Goal: Task Accomplishment & Management: Complete application form

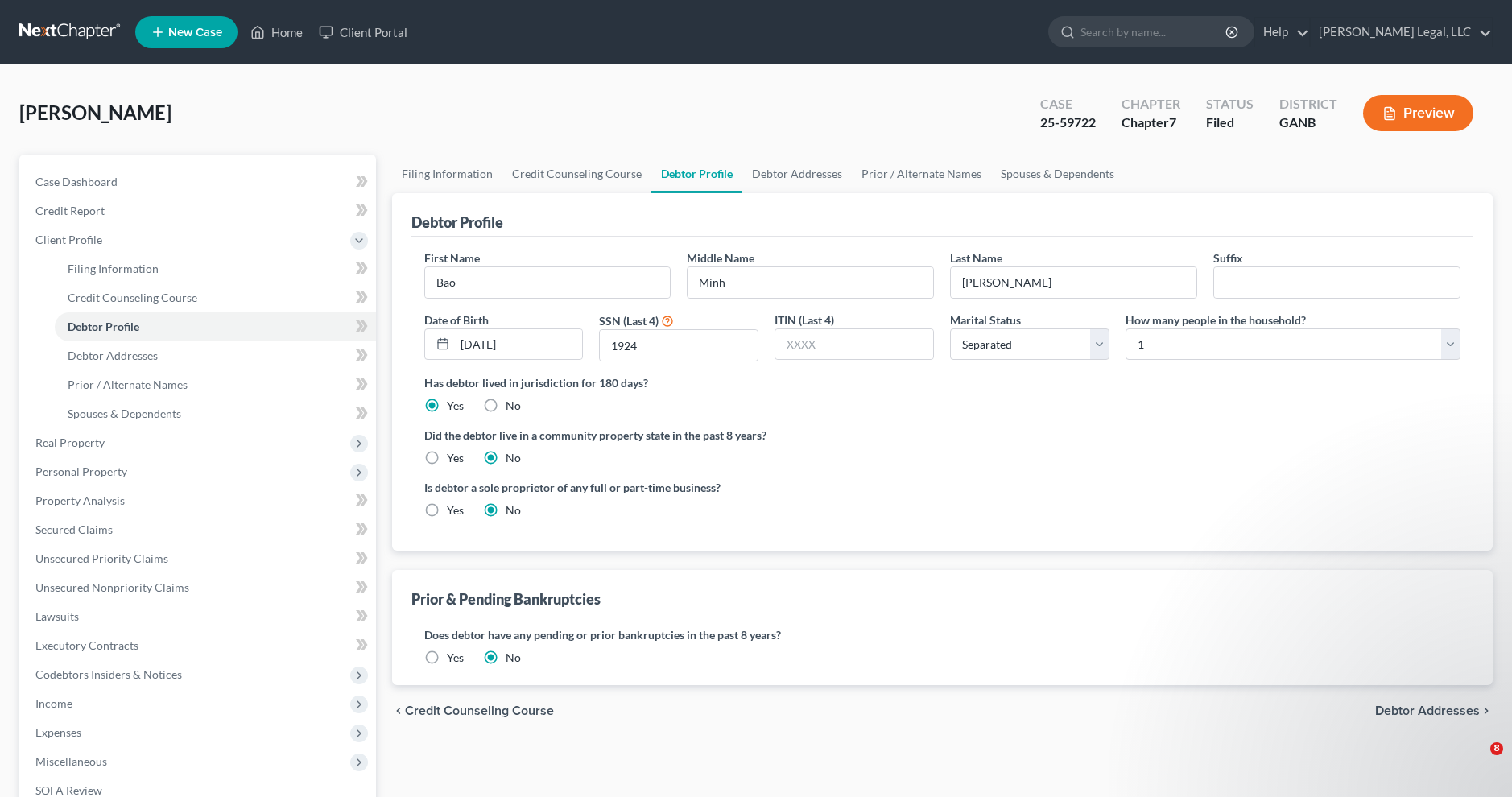
select select "2"
select select "0"
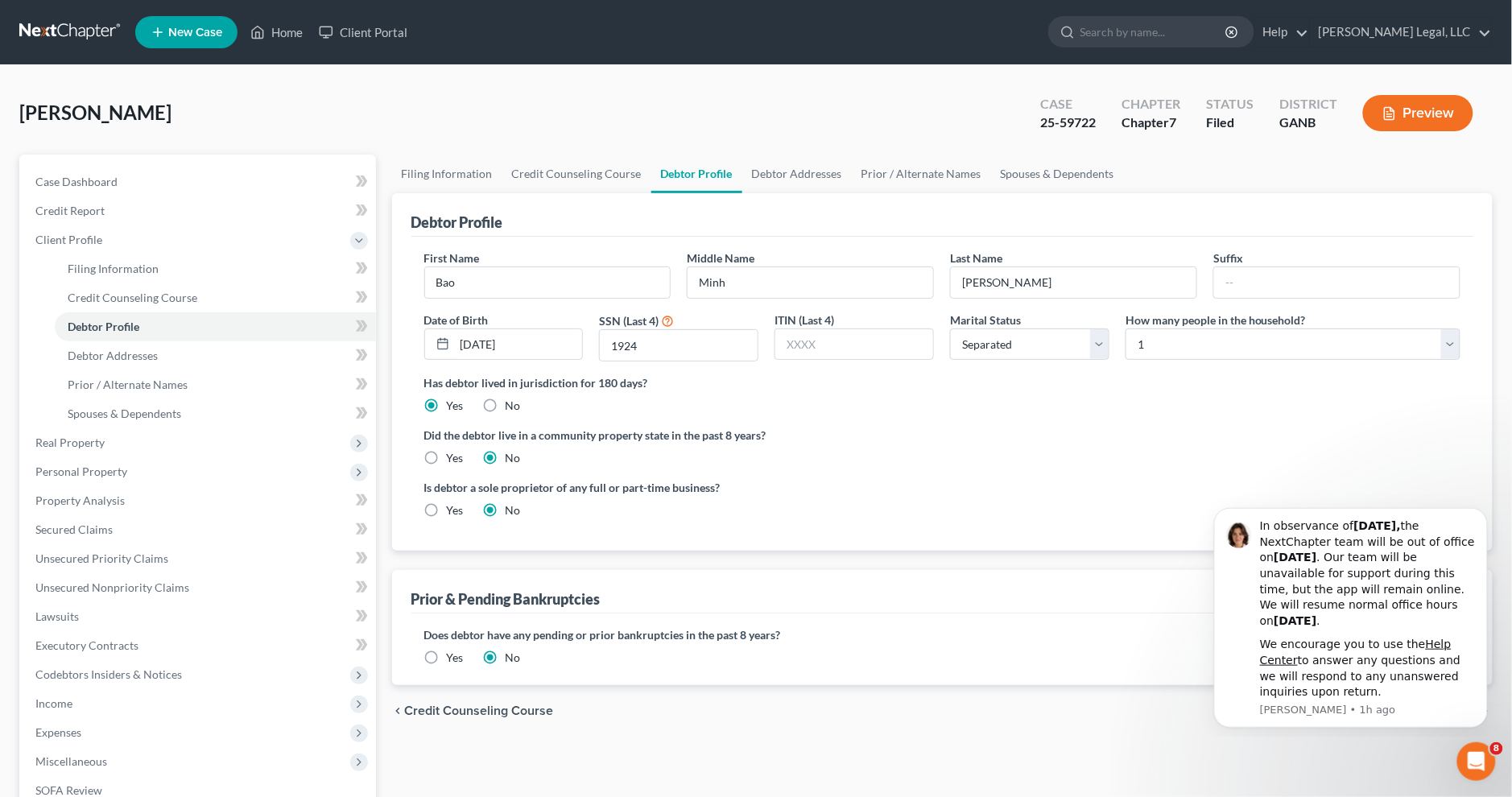
click at [71, 17] on link at bounding box center [70, 32] width 103 height 29
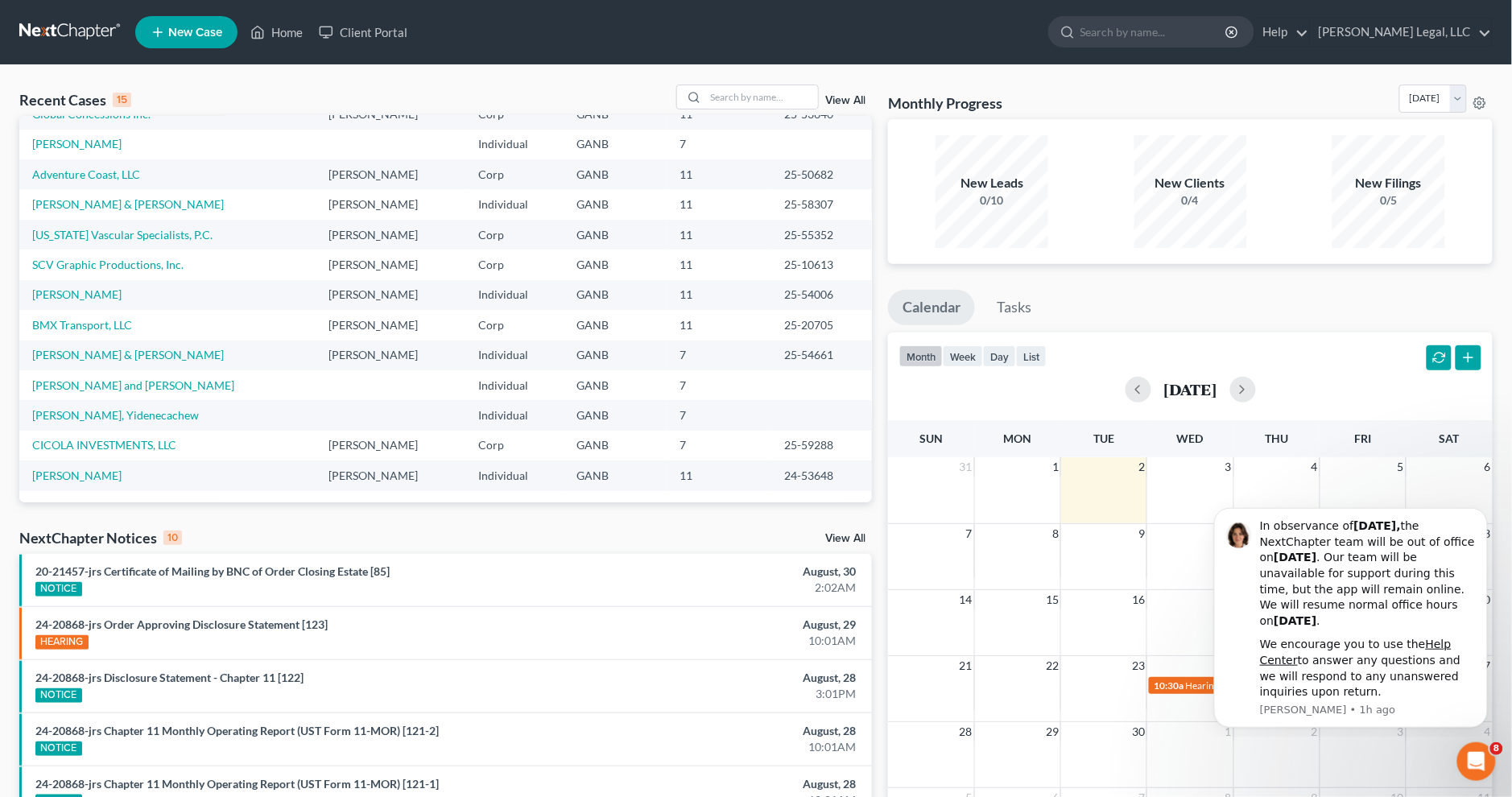
scroll to position [110, 0]
click at [98, 440] on link "CICOLA INVESTMENTS, LLC" at bounding box center [104, 444] width 144 height 14
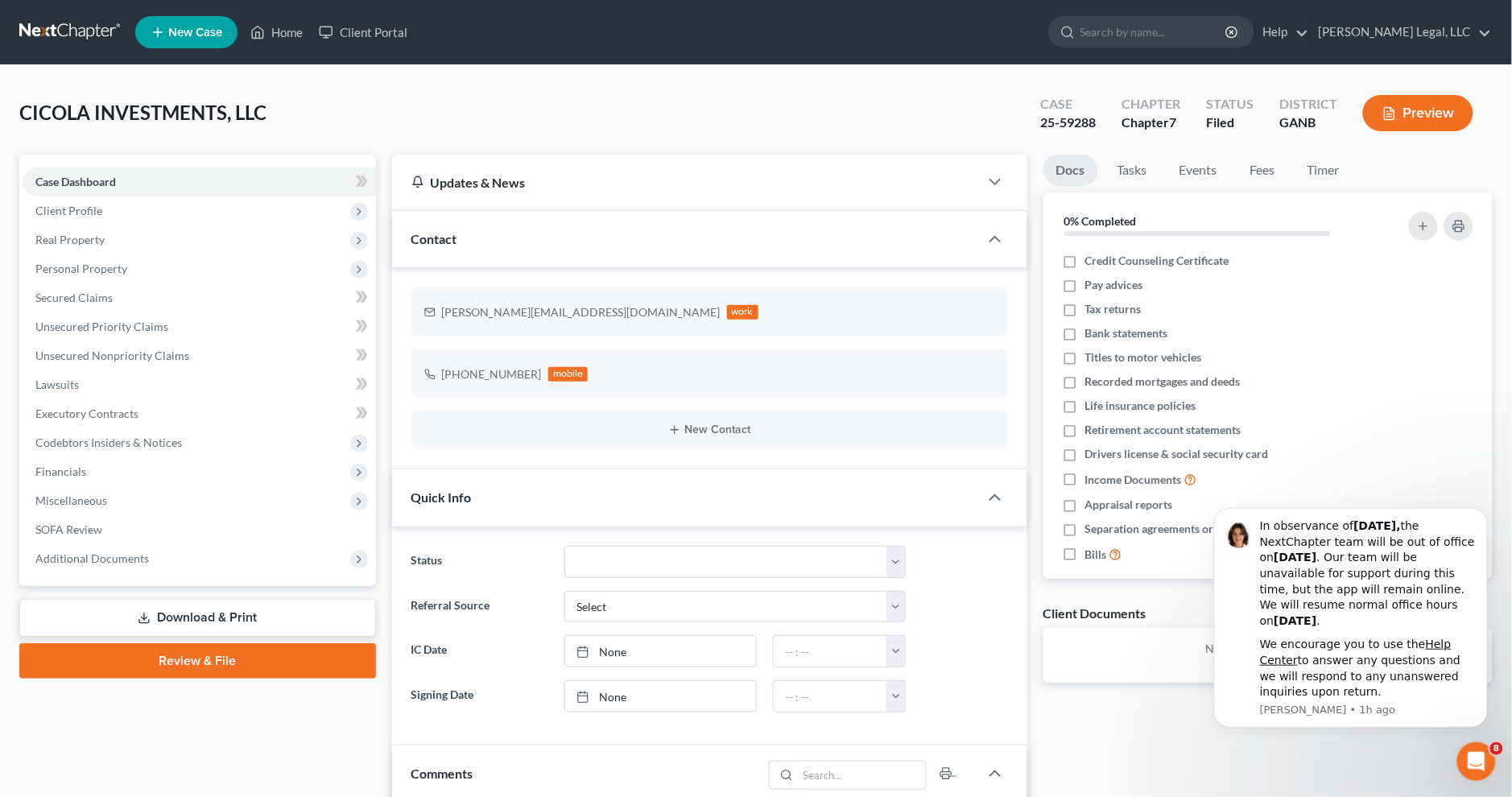
scroll to position [100, 0]
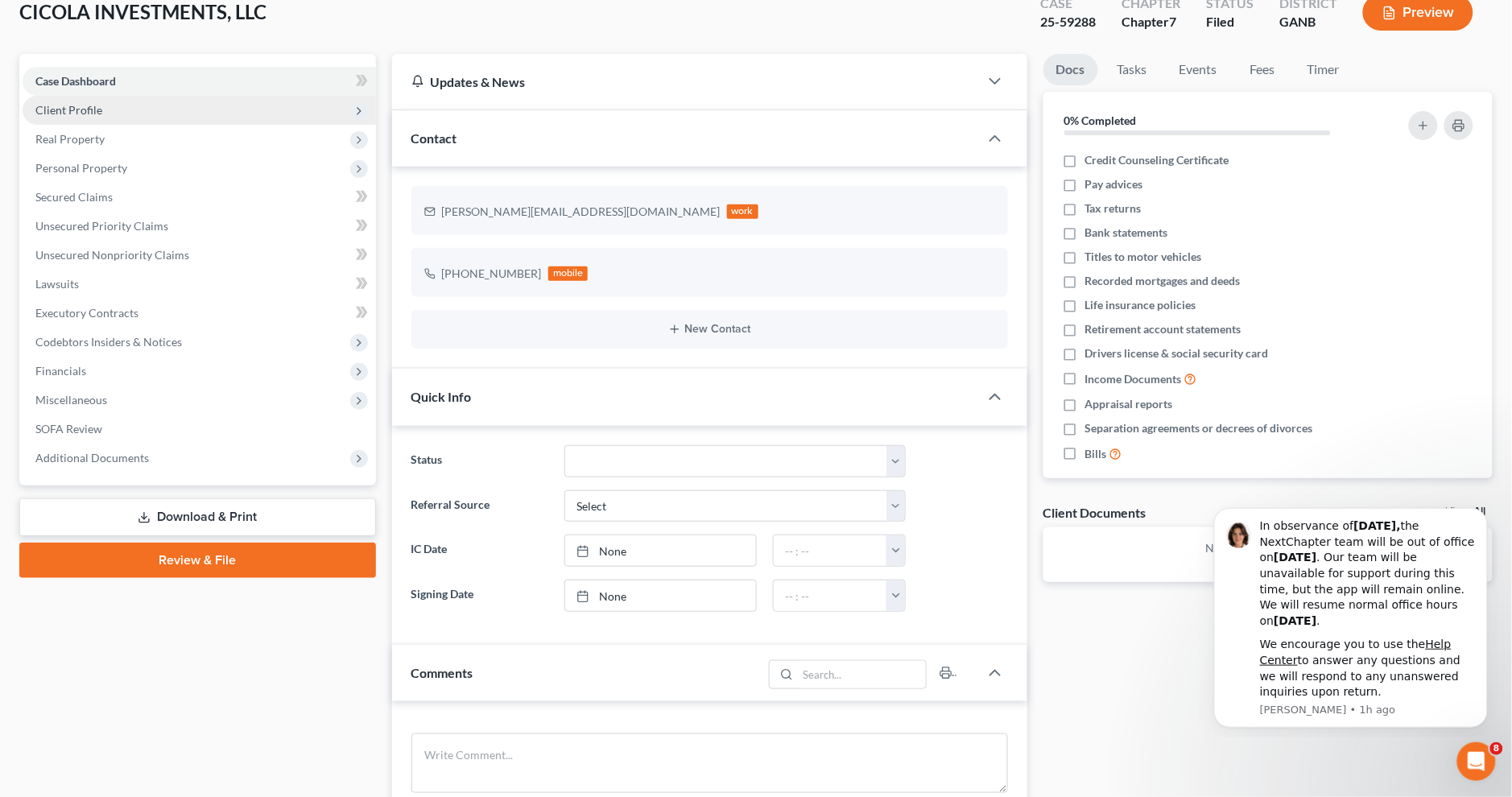
click at [129, 113] on span "Client Profile" at bounding box center [199, 110] width 353 height 29
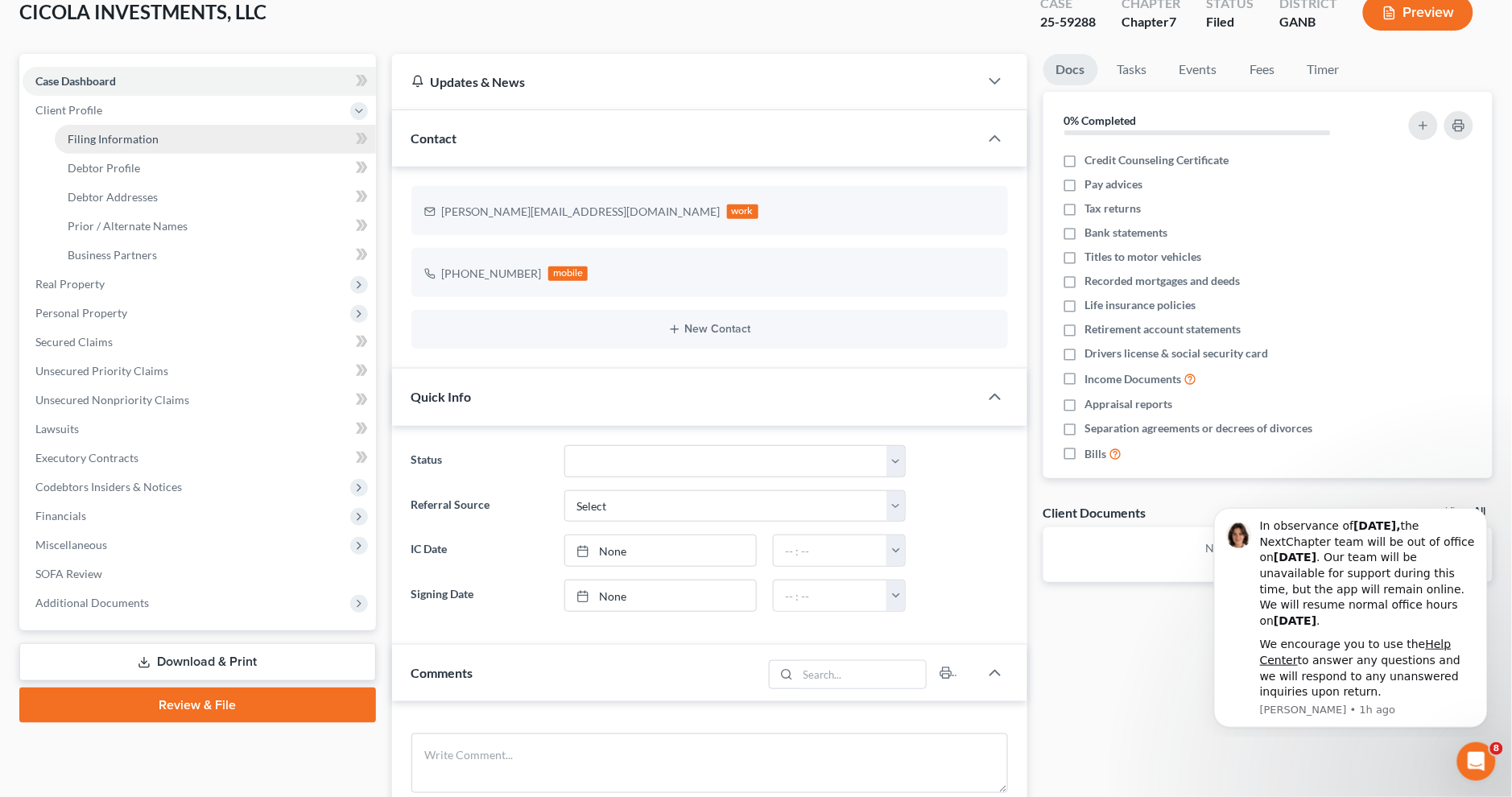
click at [133, 133] on span "Filing Information" at bounding box center [113, 139] width 91 height 14
select select "3"
select select "1"
select select "0"
select select "19"
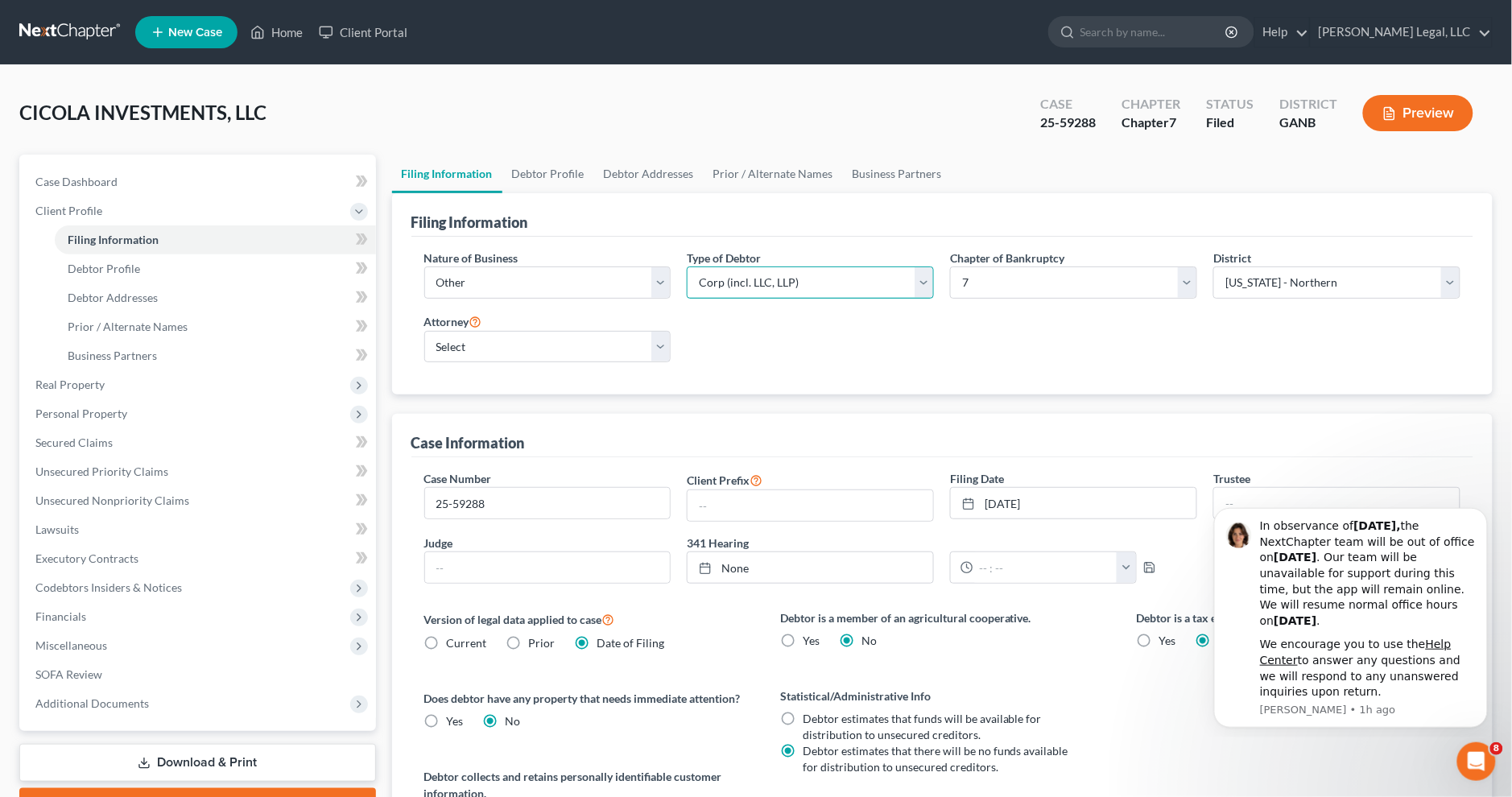
click at [923, 284] on select "Select Partnership Corp (incl. LLC, LLP) Other" at bounding box center [810, 282] width 247 height 32
click at [993, 348] on div "Nature of Business Select Clearing Bank Commodity Broker Health Care Business O…" at bounding box center [943, 313] width 1053 height 127
click at [558, 175] on link "Debtor Profile" at bounding box center [548, 173] width 92 height 38
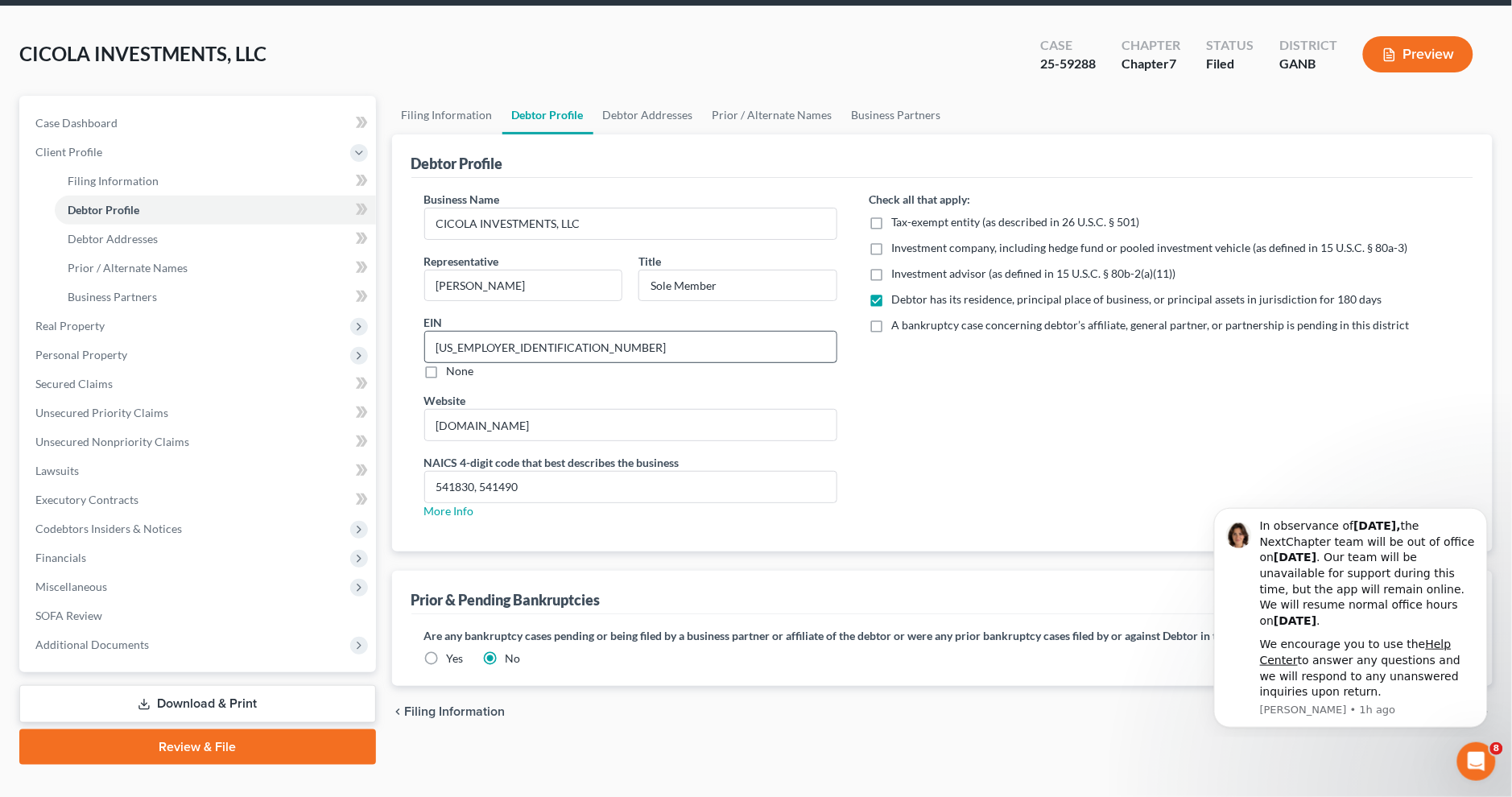
scroll to position [86, 0]
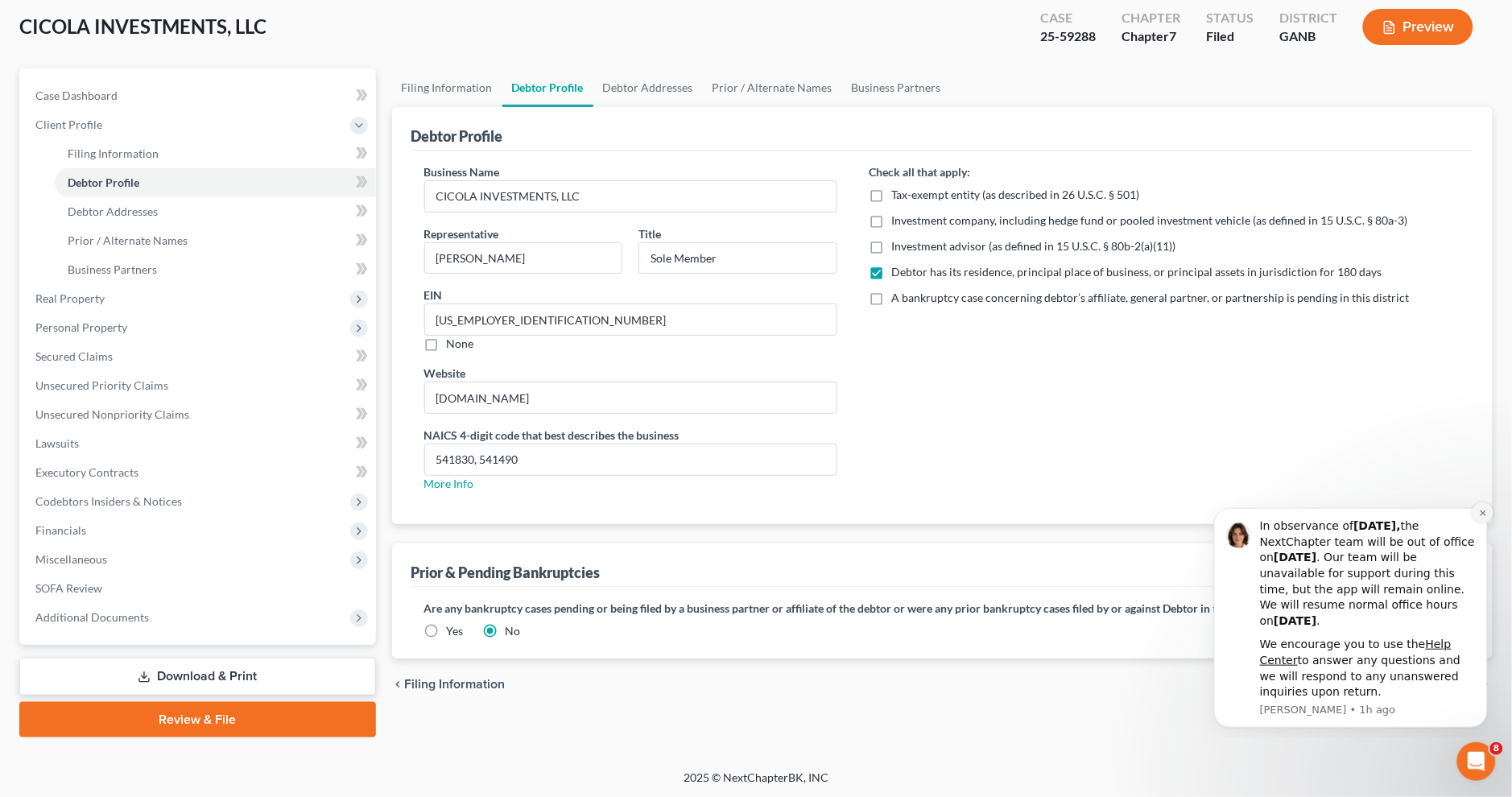
click at [1478, 511] on icon "Dismiss notification" at bounding box center [1483, 513] width 9 height 9
